Goal: Go to known website: Access a specific website the user already knows

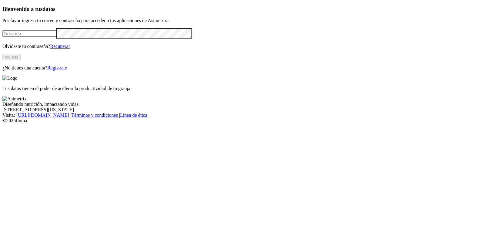
type input "[EMAIL_ADDRESS][DOMAIN_NAME]"
click at [21, 60] on button "Ingresa" at bounding box center [11, 57] width 18 height 6
